Goal: Information Seeking & Learning: Learn about a topic

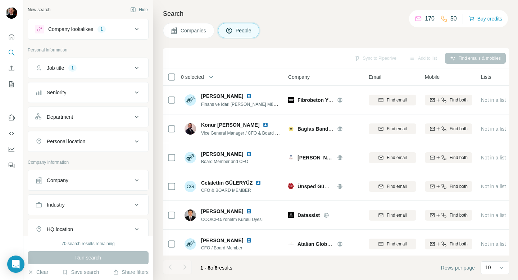
click at [115, 90] on div "Seniority" at bounding box center [83, 92] width 97 height 7
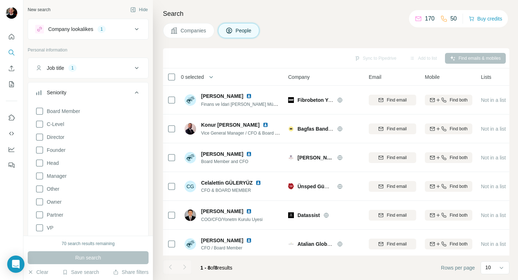
click at [115, 90] on div "Seniority" at bounding box center [83, 92] width 97 height 7
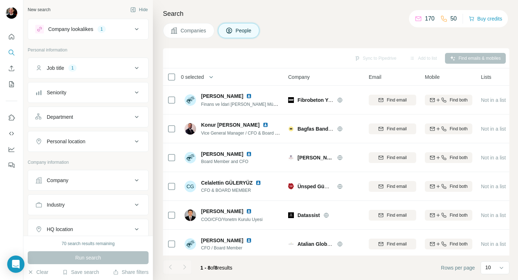
click at [113, 124] on button "Department" at bounding box center [88, 116] width 120 height 17
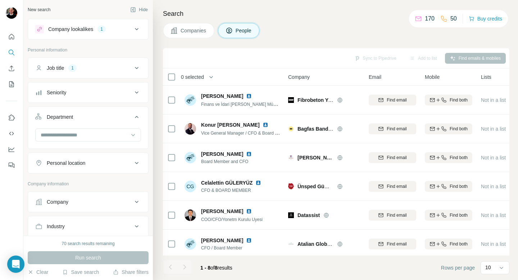
click at [117, 117] on div "Department" at bounding box center [83, 116] width 97 height 7
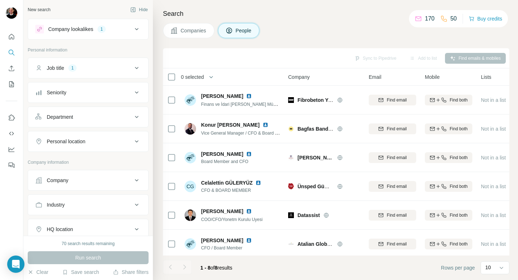
click at [111, 141] on div "Personal location" at bounding box center [83, 141] width 97 height 7
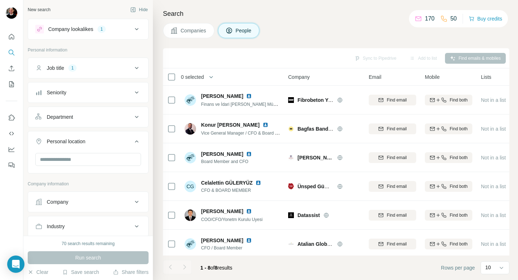
click at [111, 141] on div "Personal location" at bounding box center [83, 141] width 97 height 7
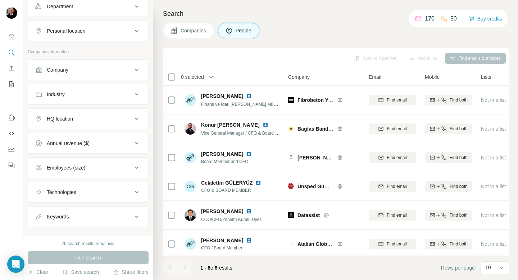
scroll to position [122, 0]
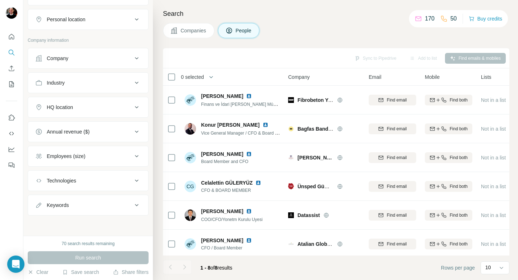
click at [118, 82] on div "Industry" at bounding box center [83, 82] width 97 height 7
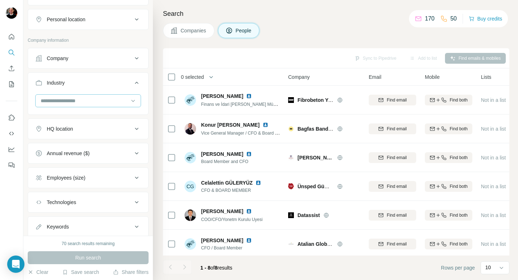
click at [91, 97] on input at bounding box center [84, 101] width 89 height 8
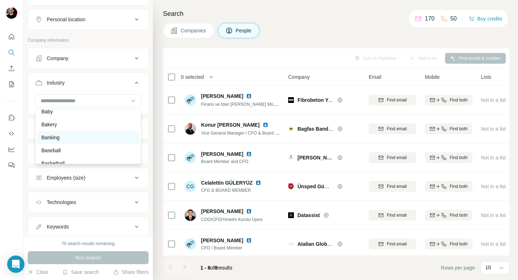
click at [85, 137] on div "Banking" at bounding box center [87, 137] width 93 height 7
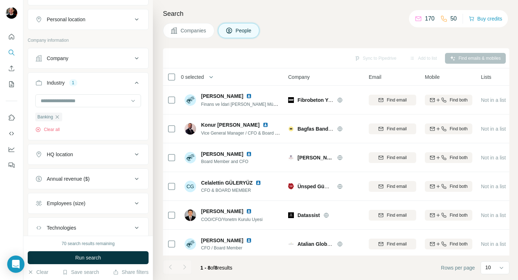
click at [101, 156] on div "HQ location" at bounding box center [83, 154] width 97 height 7
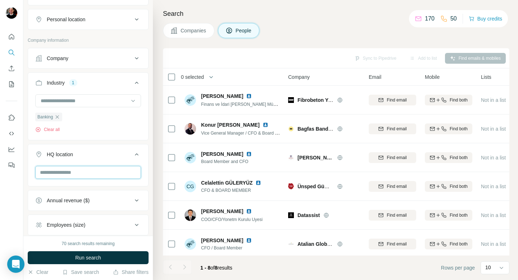
click at [92, 172] on input "text" at bounding box center [88, 172] width 106 height 13
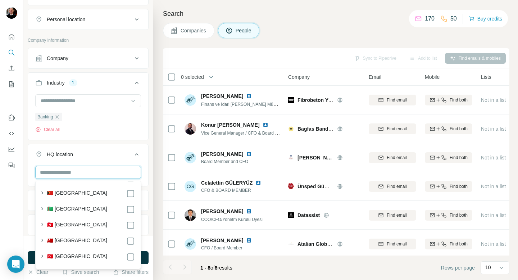
scroll to position [3445, 0]
click at [60, 252] on label "🇹🇷 [GEOGRAPHIC_DATA]" at bounding box center [77, 256] width 60 height 9
click at [41, 252] on icon "button" at bounding box center [41, 255] width 7 height 7
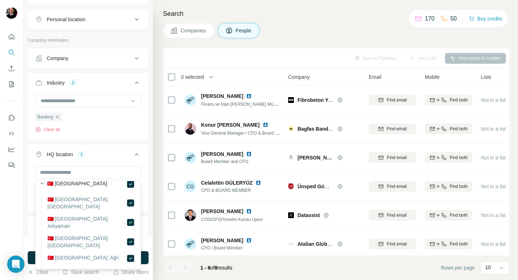
scroll to position [3519, 0]
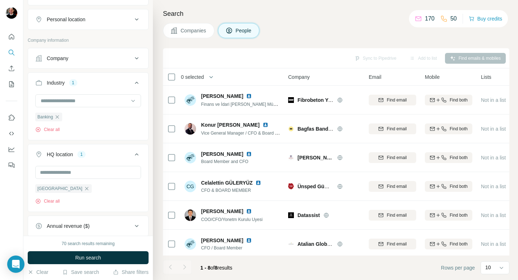
click at [0, 202] on div at bounding box center [11, 140] width 23 height 280
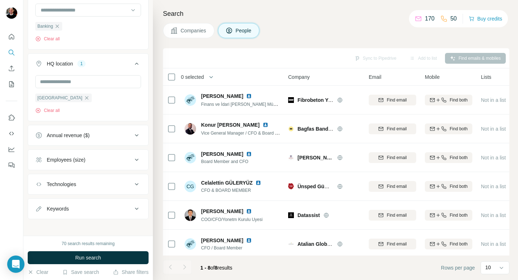
scroll to position [216, 0]
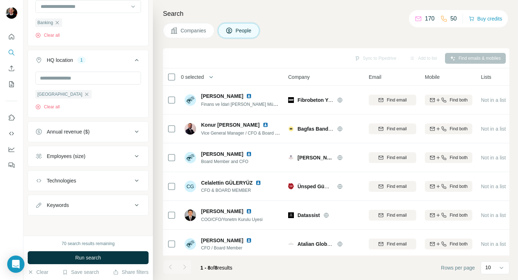
click at [112, 159] on div "Employees (size)" at bounding box center [83, 155] width 97 height 7
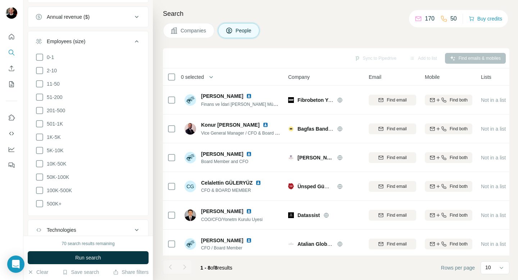
scroll to position [331, 0]
click at [41, 202] on icon at bounding box center [39, 203] width 9 height 9
click at [40, 191] on icon at bounding box center [39, 190] width 9 height 9
click at [40, 177] on icon at bounding box center [39, 176] width 9 height 9
click at [40, 162] on icon at bounding box center [39, 163] width 9 height 9
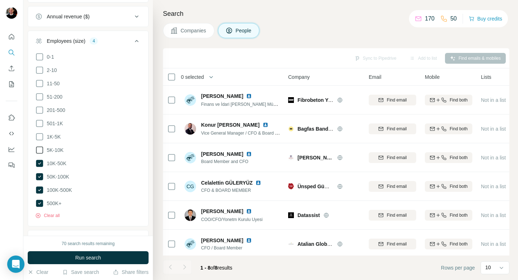
click at [40, 151] on icon at bounding box center [39, 150] width 9 height 9
click at [40, 139] on icon at bounding box center [39, 136] width 7 height 7
click at [39, 123] on icon at bounding box center [39, 123] width 9 height 9
click at [40, 111] on icon at bounding box center [39, 110] width 9 height 9
click at [88, 259] on span "Run search" at bounding box center [88, 257] width 26 height 7
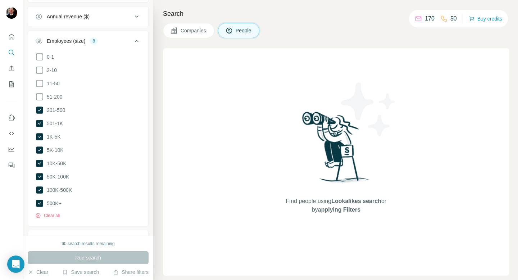
click at [137, 40] on icon at bounding box center [136, 41] width 9 height 9
